Goal: Browse casually

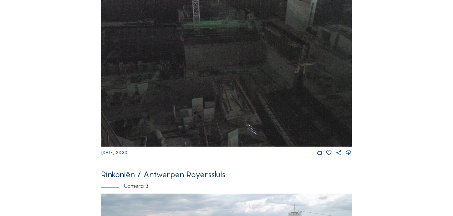
scroll to position [594, 0]
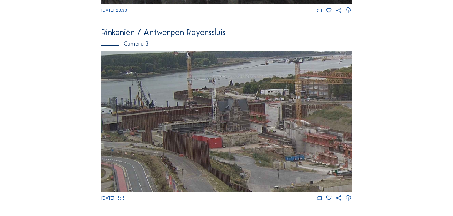
drag, startPoint x: 118, startPoint y: 118, endPoint x: 161, endPoint y: 118, distance: 43.5
click at [161, 118] on img at bounding box center [226, 121] width 250 height 141
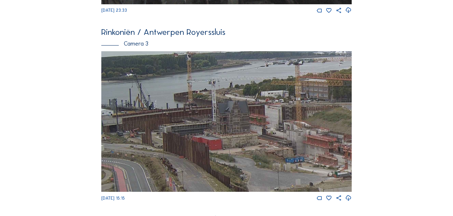
drag, startPoint x: 161, startPoint y: 118, endPoint x: 175, endPoint y: 120, distance: 14.8
click at [175, 120] on img at bounding box center [226, 121] width 250 height 141
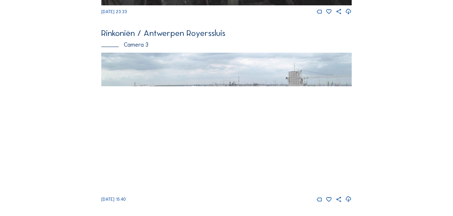
scroll to position [594, 0]
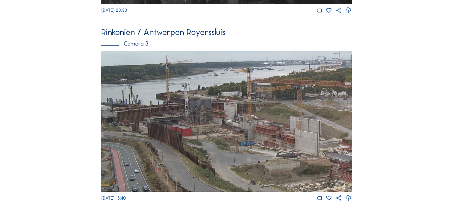
drag, startPoint x: 128, startPoint y: 116, endPoint x: 147, endPoint y: 114, distance: 19.1
click at [147, 114] on img at bounding box center [226, 121] width 250 height 141
